Goal: Task Accomplishment & Management: Complete application form

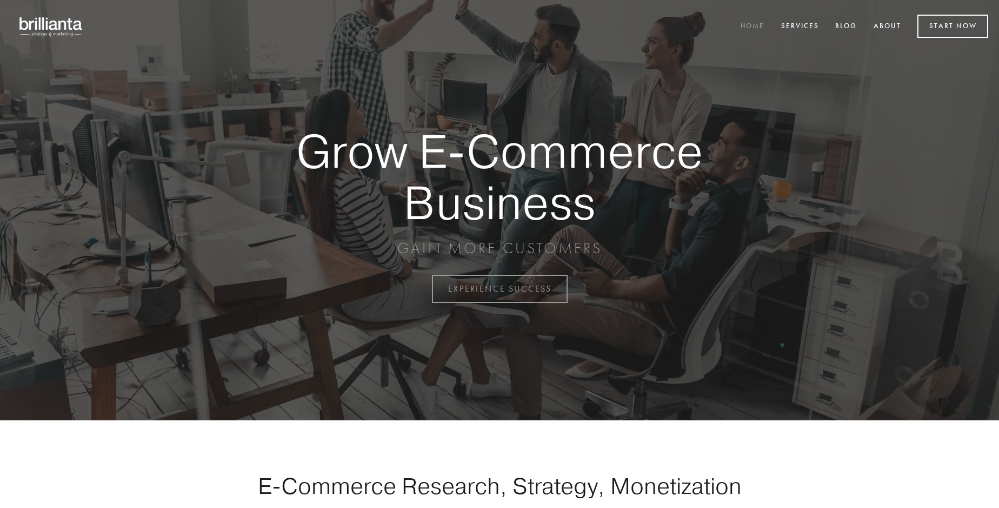
scroll to position [2833, 0]
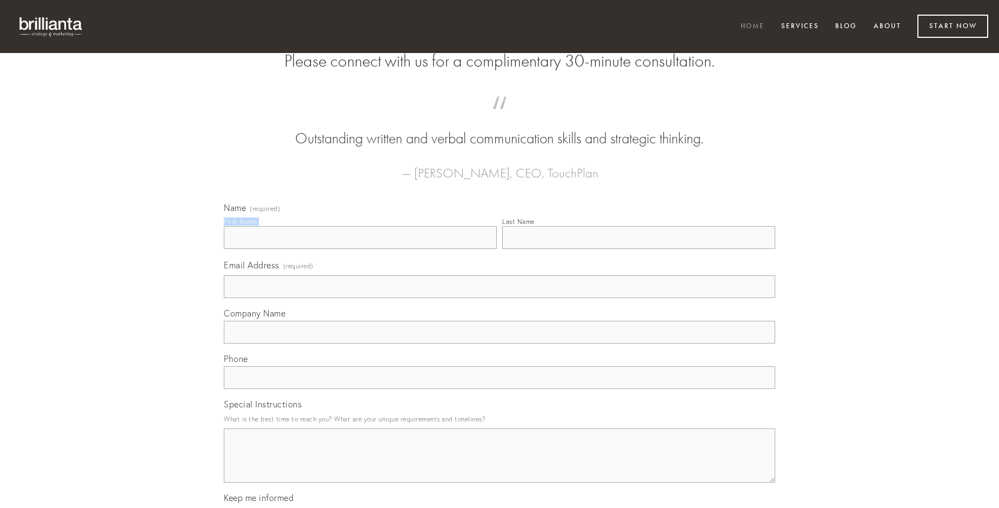
type input "[PERSON_NAME]"
click at [638, 249] on input "Last Name" at bounding box center [638, 237] width 273 height 23
type input "[PERSON_NAME]"
click at [499, 298] on input "Email Address (required)" at bounding box center [499, 286] width 551 height 23
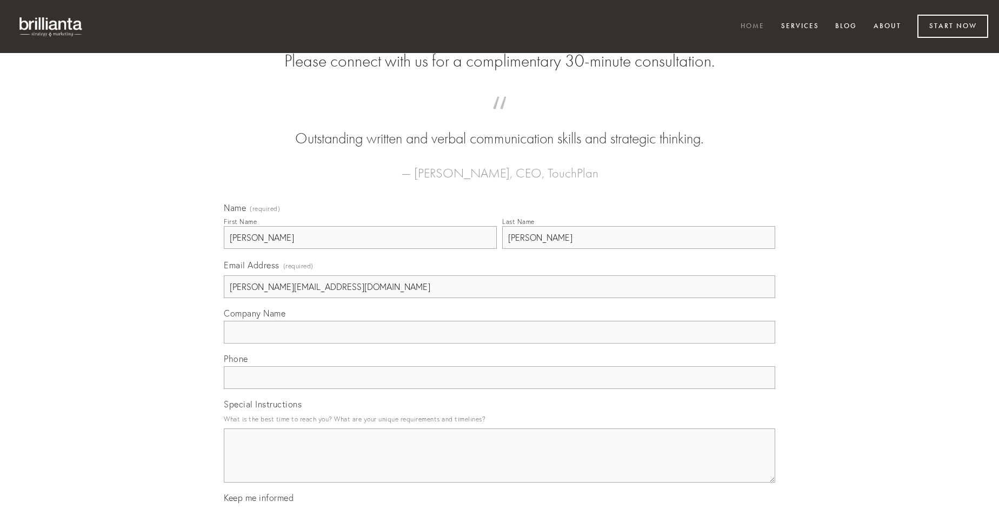
type input "[PERSON_NAME][EMAIL_ADDRESS][DOMAIN_NAME]"
click at [499, 343] on input "Company Name" at bounding box center [499, 332] width 551 height 23
type input "facere"
click at [499, 389] on input "text" at bounding box center [499, 377] width 551 height 23
click at [499, 465] on textarea "Special Instructions" at bounding box center [499, 455] width 551 height 54
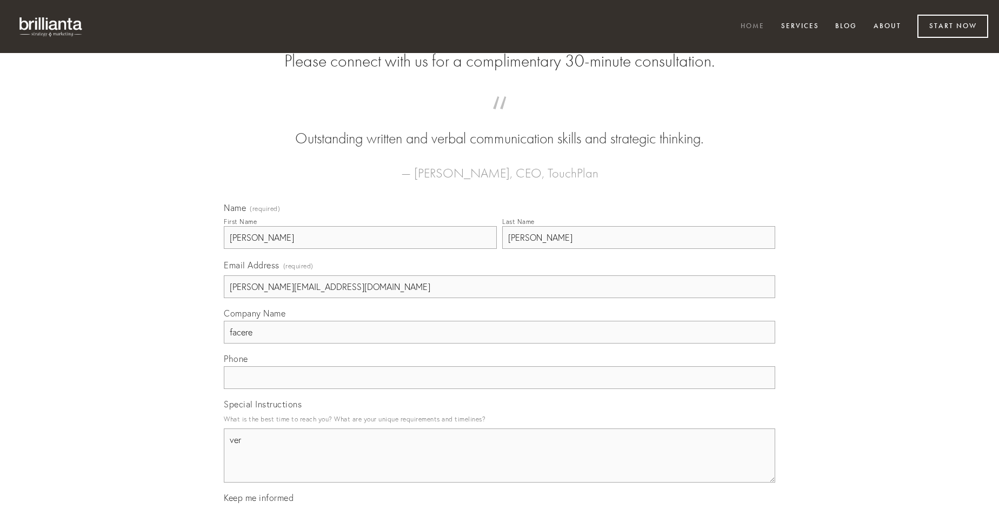
type textarea "ver"
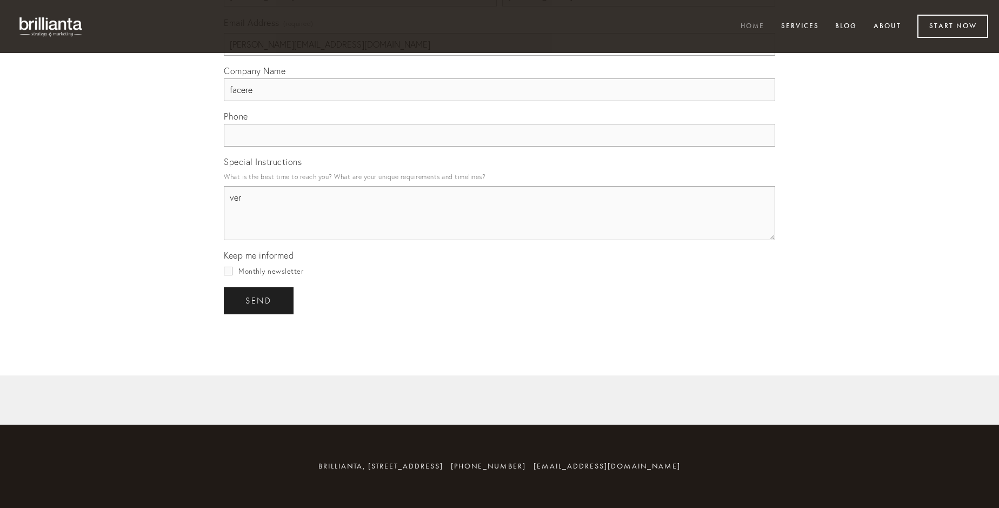
click at [259, 300] on span "send" at bounding box center [258, 301] width 26 height 10
